Goal: Task Accomplishment & Management: Complete application form

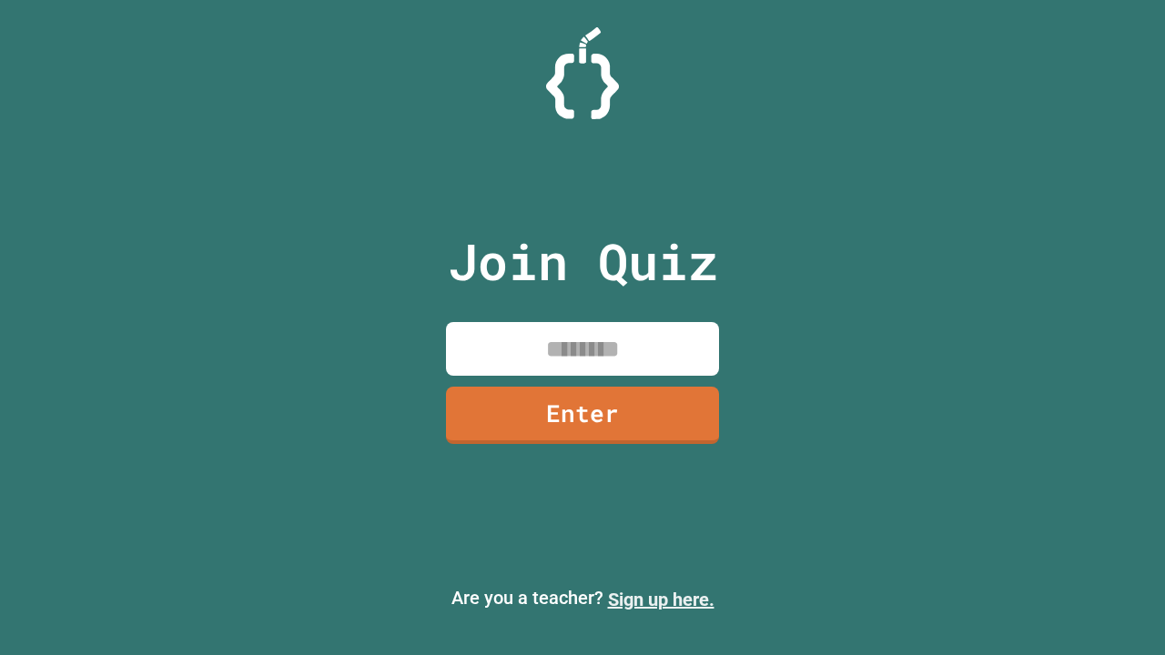
click at [661, 600] on link "Sign up here." at bounding box center [661, 600] width 106 height 22
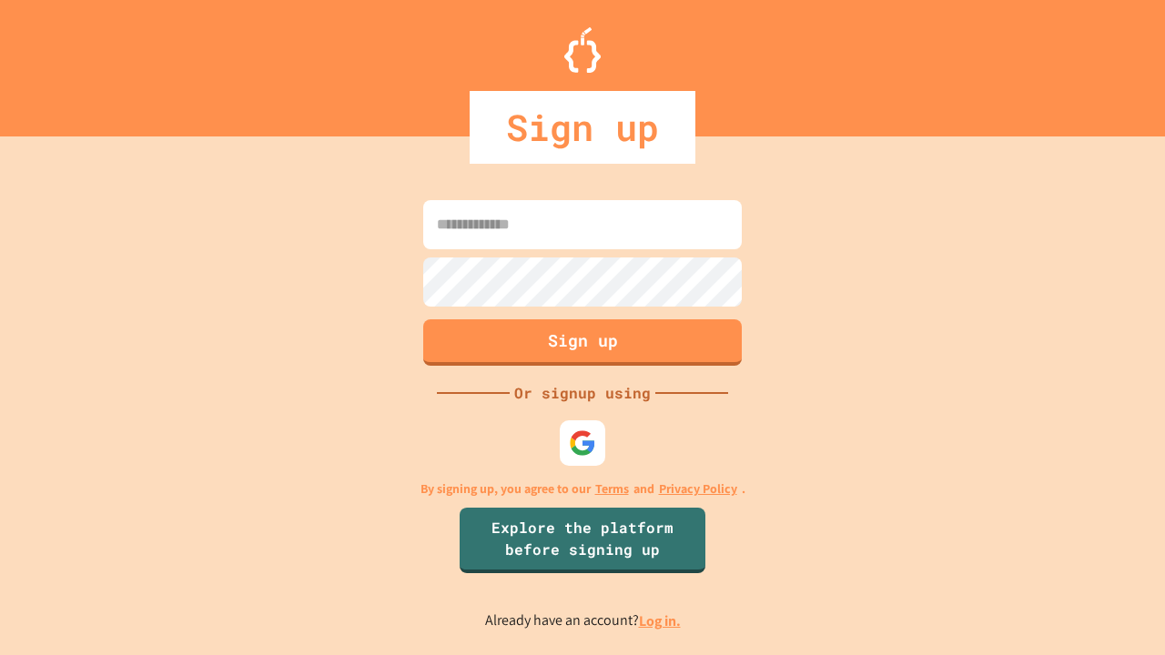
click at [661, 621] on link "Log in." at bounding box center [660, 620] width 42 height 19
